Goal: Transaction & Acquisition: Purchase product/service

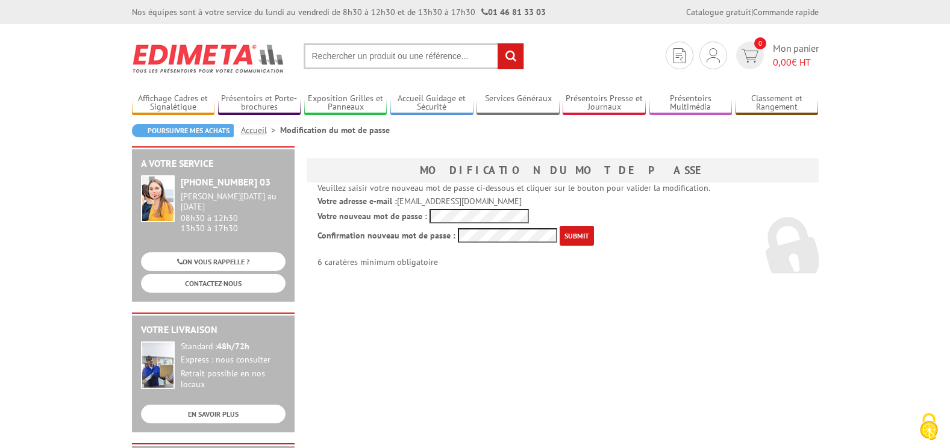
click at [164, 58] on img at bounding box center [209, 58] width 154 height 45
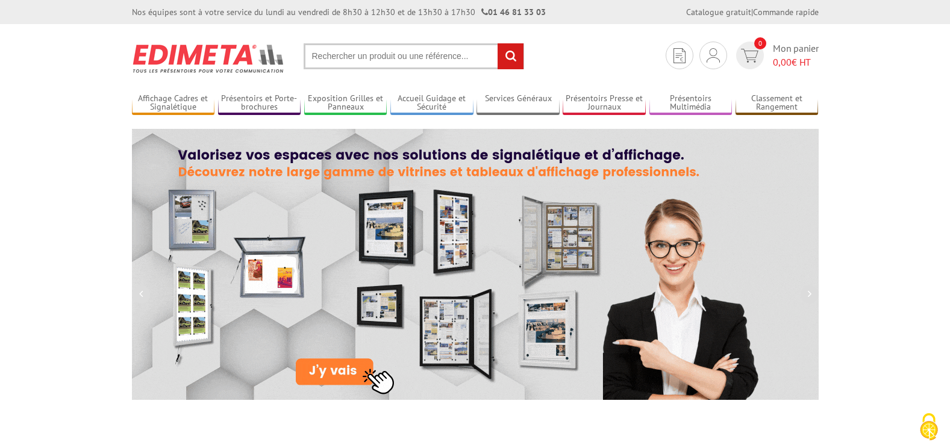
click at [369, 57] on input "text" at bounding box center [414, 56] width 221 height 26
click at [707, 57] on img at bounding box center [713, 55] width 13 height 14
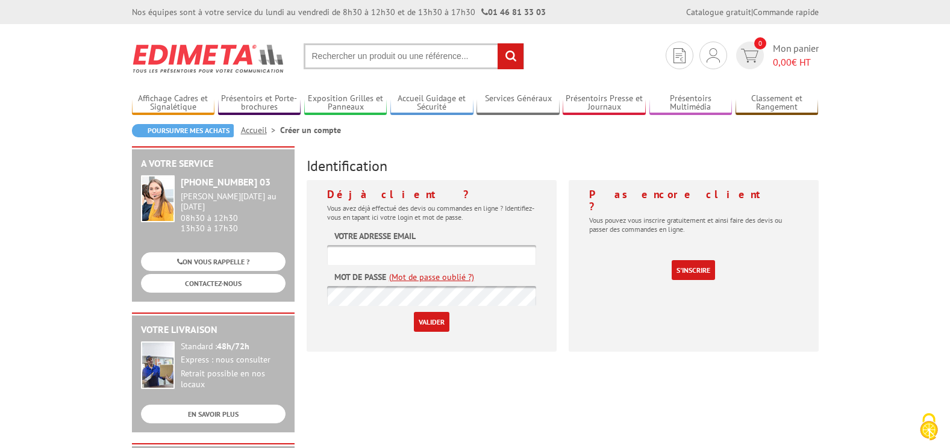
type input "accueil@julhiet-sterwen.com"
click at [431, 325] on input "Valider" at bounding box center [432, 322] width 36 height 20
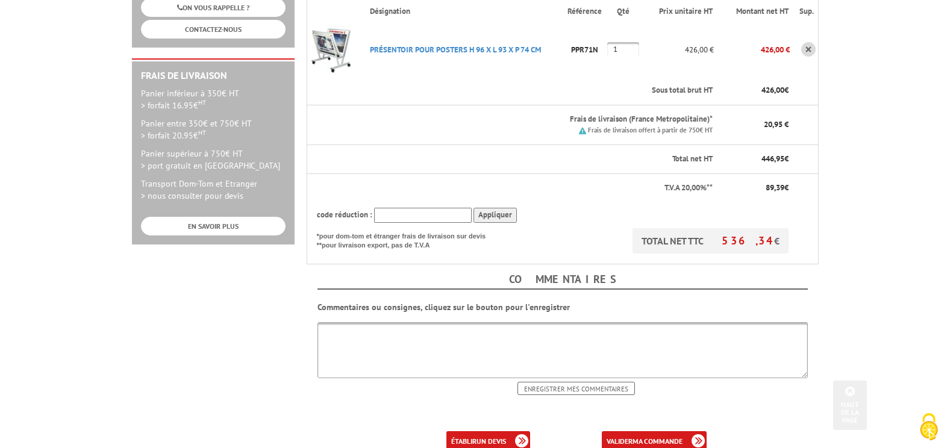
scroll to position [362, 0]
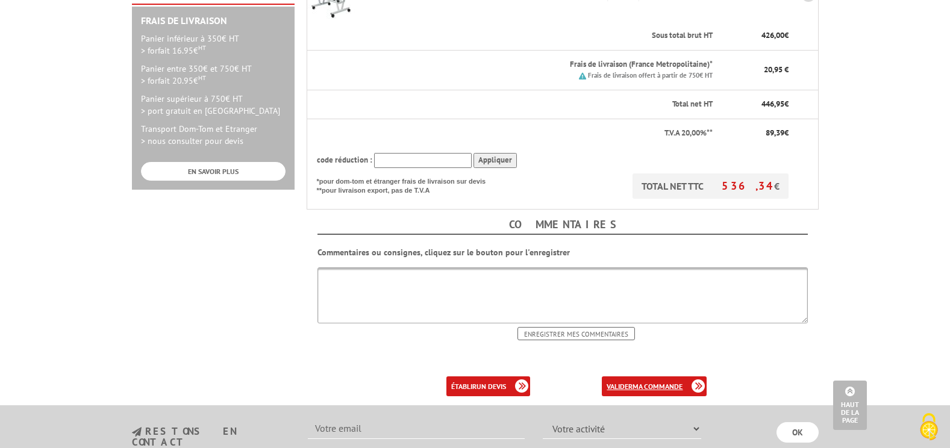
click at [657, 382] on b "ma commande" at bounding box center [658, 386] width 50 height 9
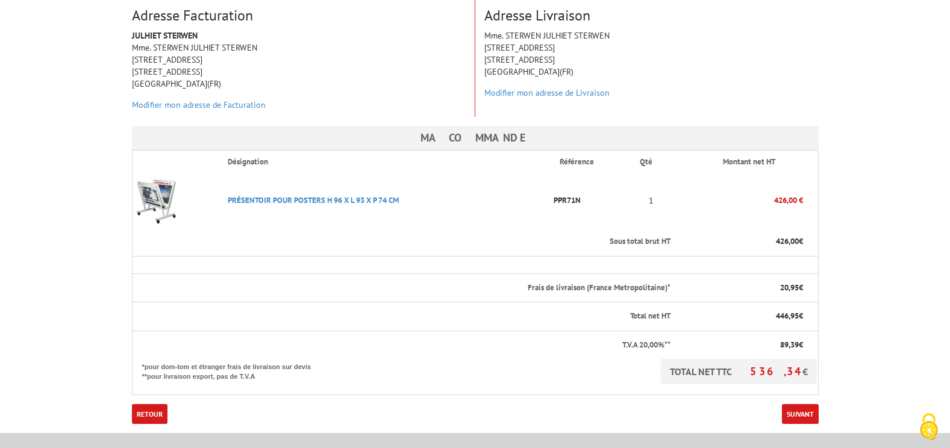
scroll to position [241, 0]
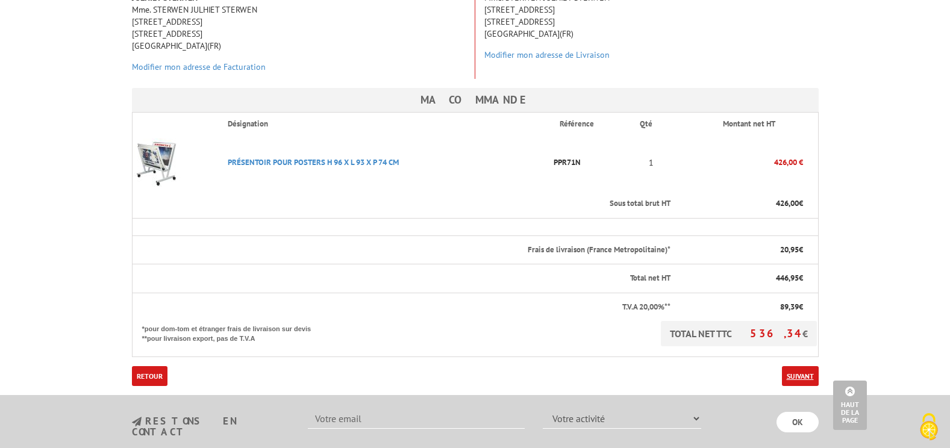
click at [801, 366] on link "Suivant" at bounding box center [800, 376] width 37 height 20
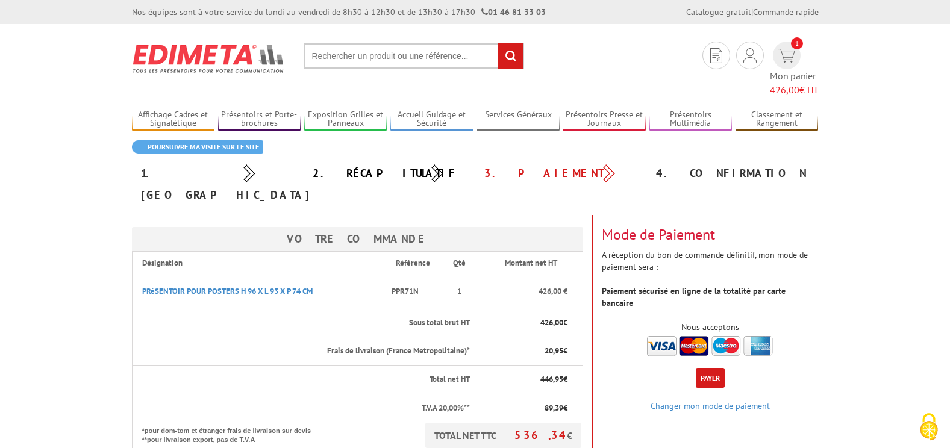
click at [662, 336] on img at bounding box center [710, 346] width 126 height 20
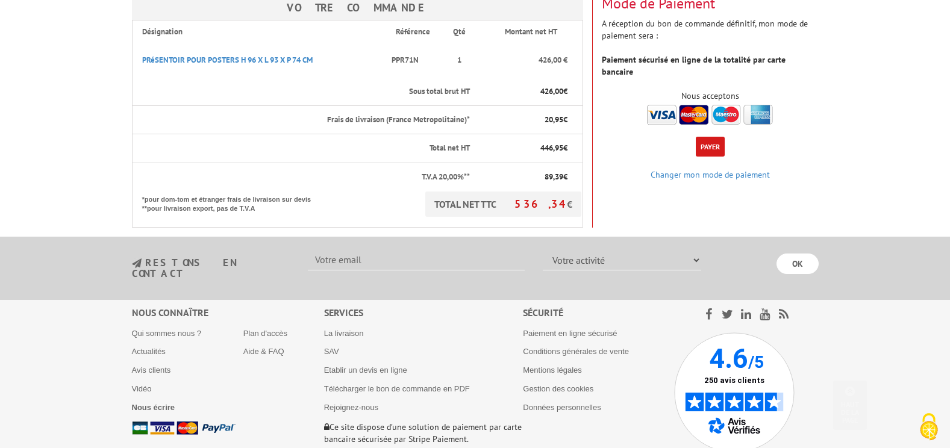
scroll to position [241, 0]
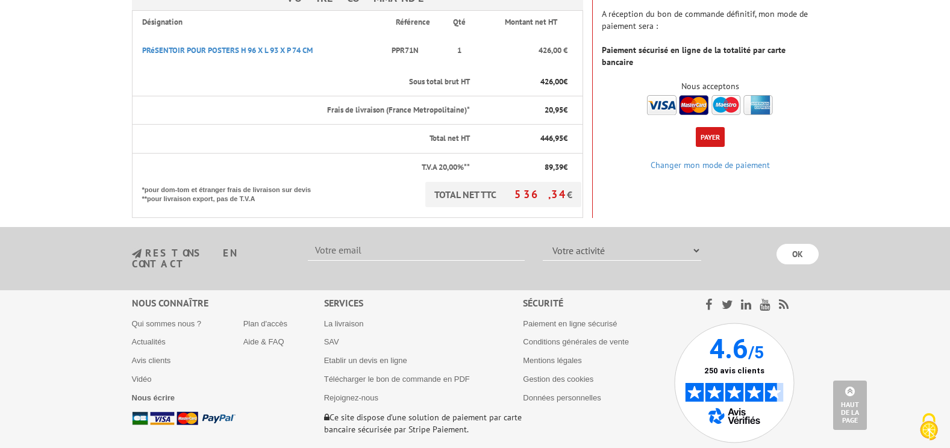
click at [396, 240] on input "text" at bounding box center [416, 250] width 217 height 20
type input "[EMAIL_ADDRESS][DOMAIN_NAME]"
click at [599, 240] on select "Votre activité Administrations et collectivités Magasins et commerces Entrepris…" at bounding box center [622, 250] width 158 height 20
select select "878"
click at [543, 240] on select "Votre activité Administrations et collectivités Magasins et commerces Entrepris…" at bounding box center [622, 250] width 158 height 20
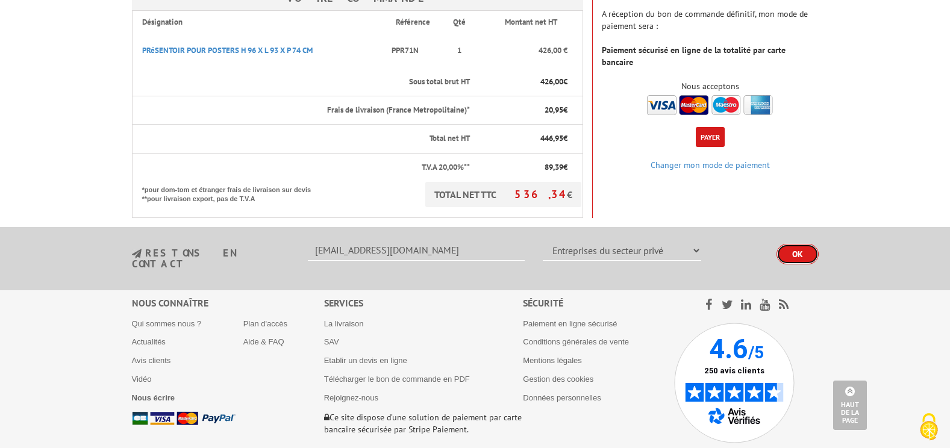
click at [814, 244] on input "OK" at bounding box center [798, 254] width 42 height 20
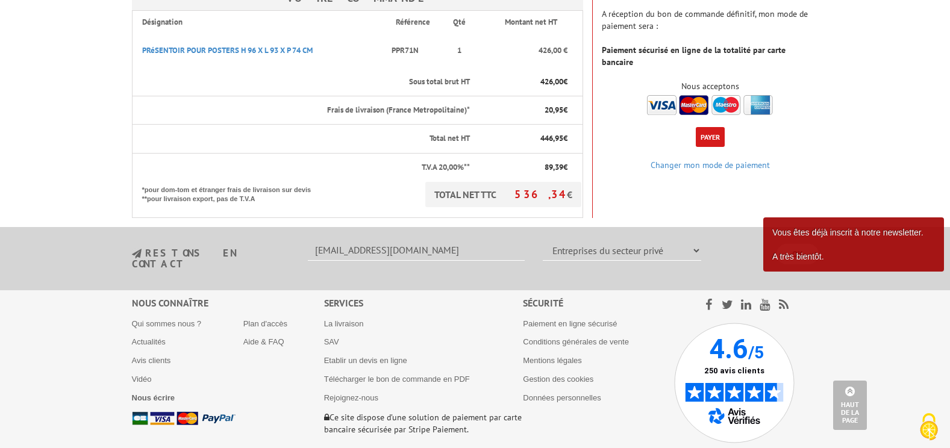
click at [789, 139] on div "Votre Commande Désignation Référence Qté Montant net HT PRéSENTOIR POUR POSTERS…" at bounding box center [475, 96] width 705 height 244
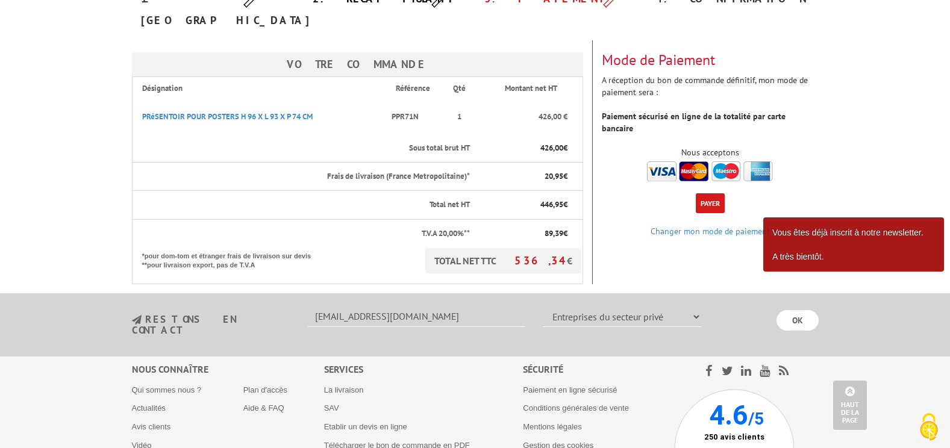
scroll to position [60, 0]
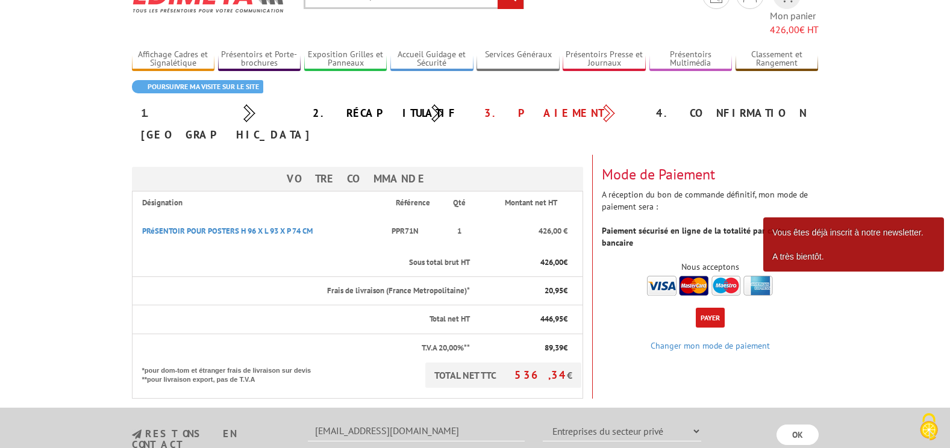
click at [862, 130] on body "L'adresse de ce site précédée de https indique que vous êtes sur un site sécuri…" at bounding box center [475, 313] width 950 height 746
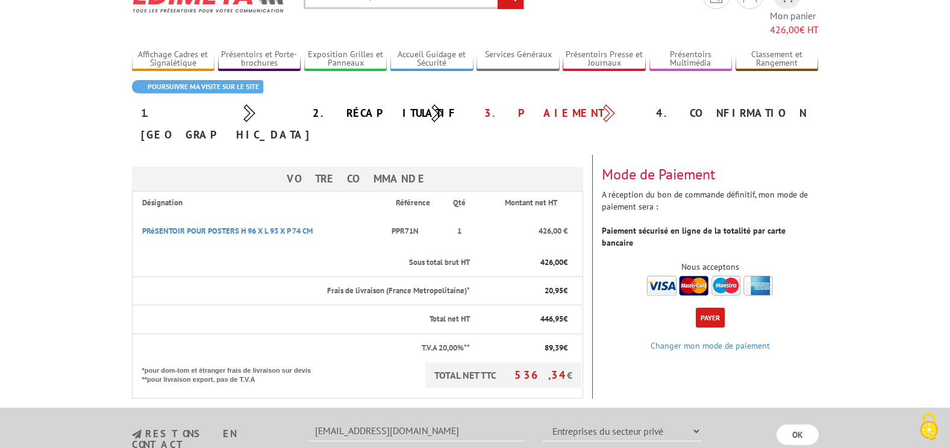
click at [703, 308] on button "Payer" at bounding box center [710, 318] width 29 height 20
